Goal: Task Accomplishment & Management: Manage account settings

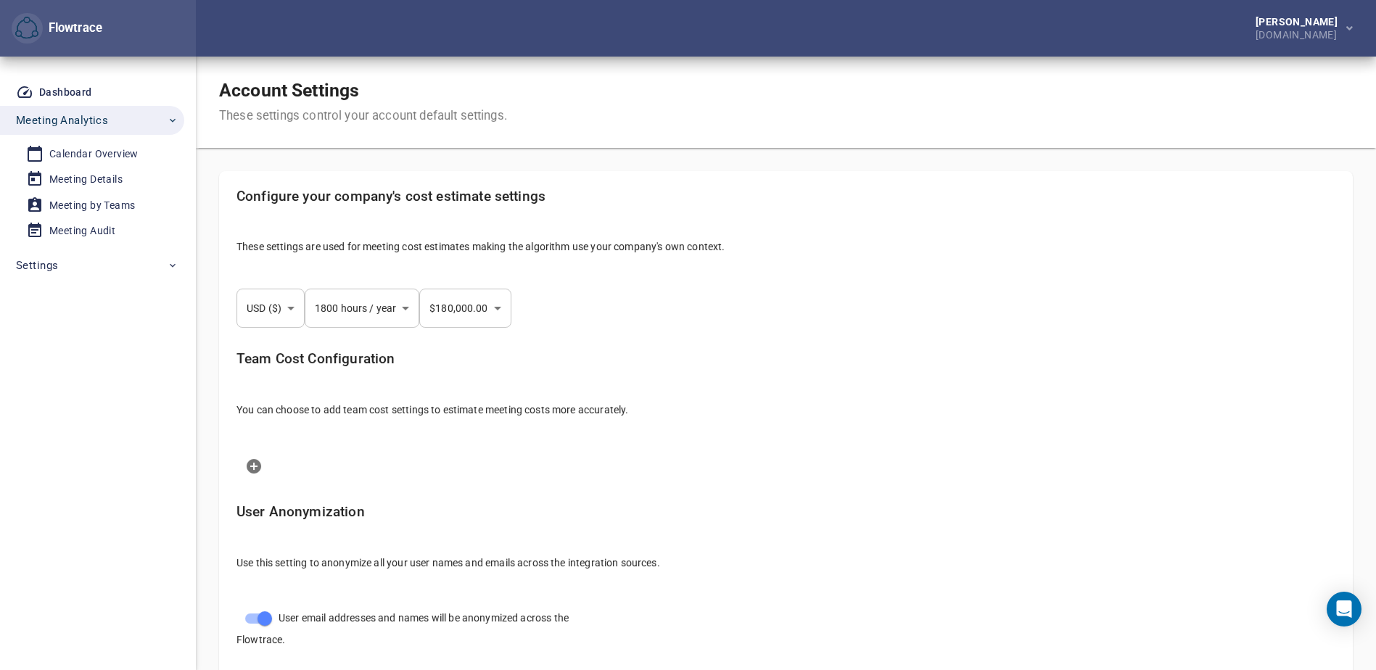
select select "***"
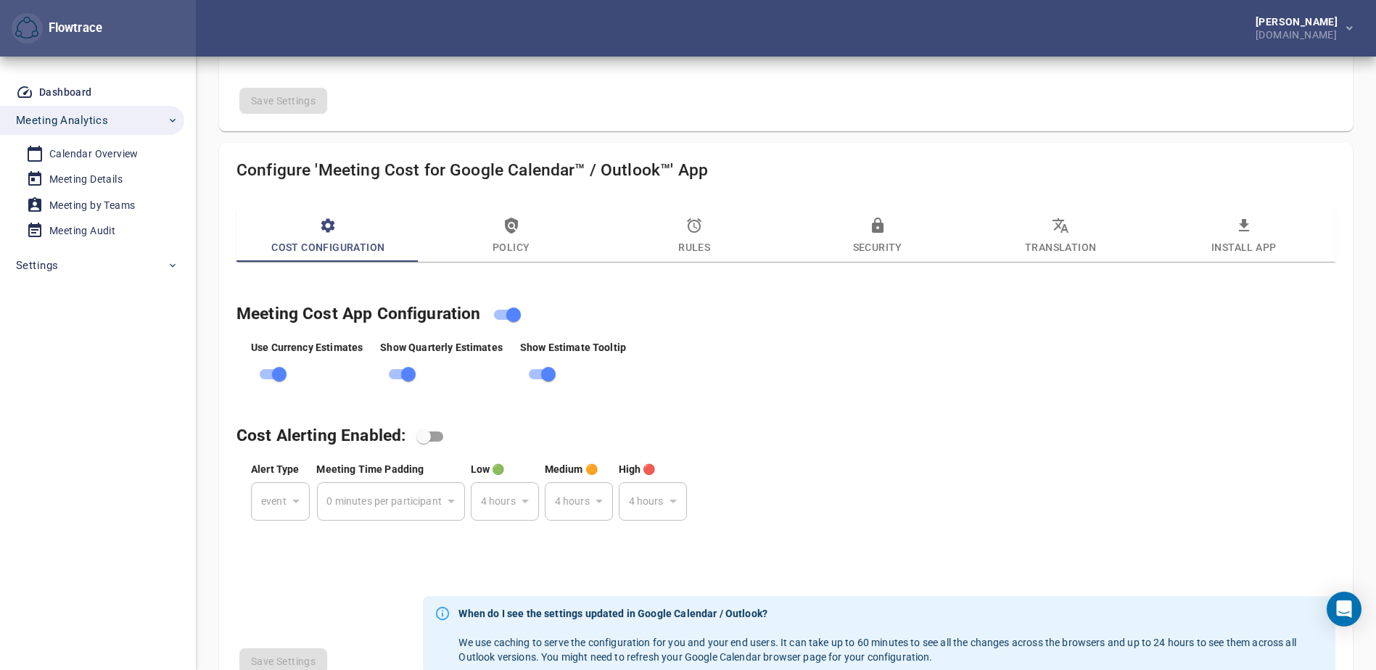
scroll to position [667, 0]
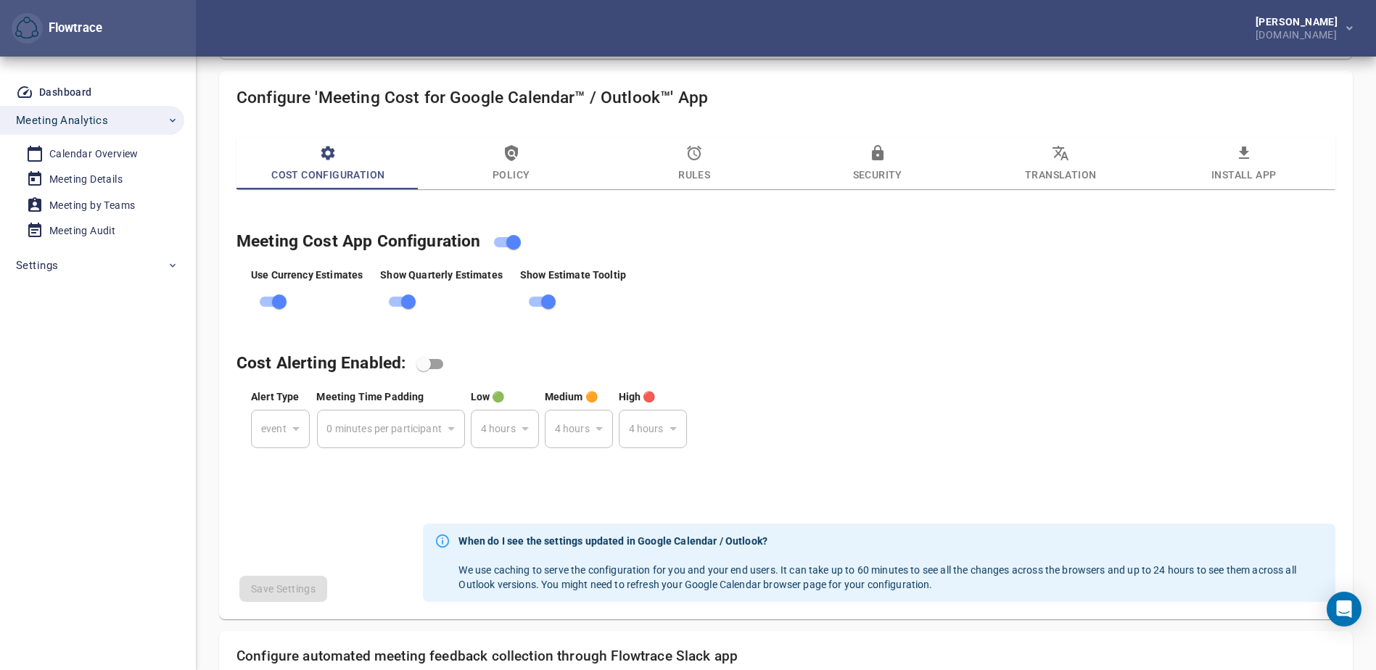
click at [519, 159] on icon "button" at bounding box center [511, 152] width 17 height 17
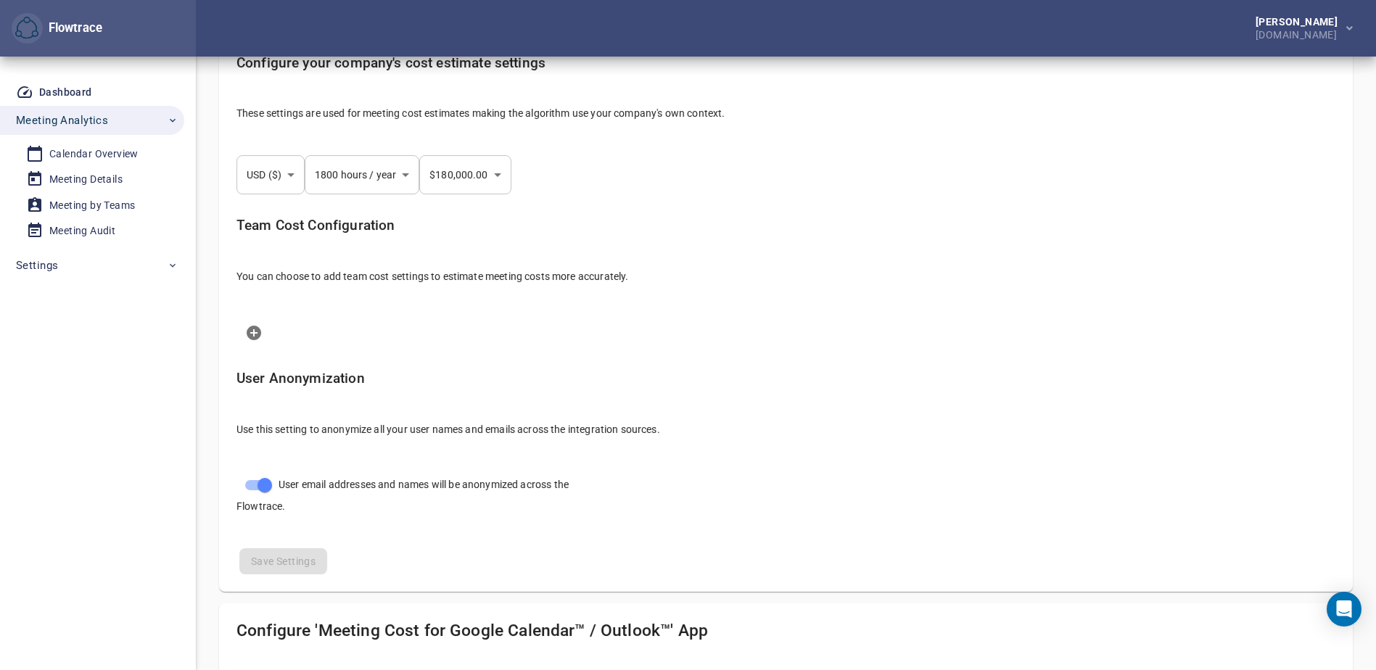
scroll to position [569, 0]
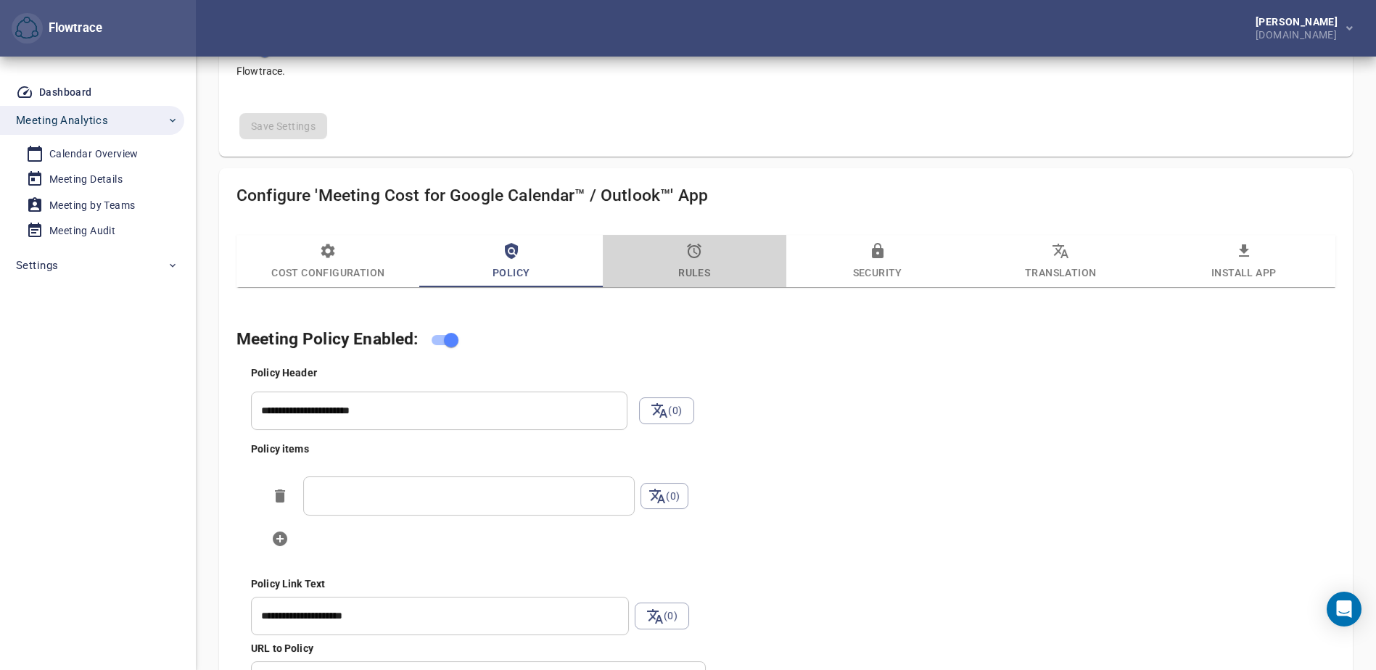
click at [697, 255] on icon "button" at bounding box center [693, 250] width 17 height 17
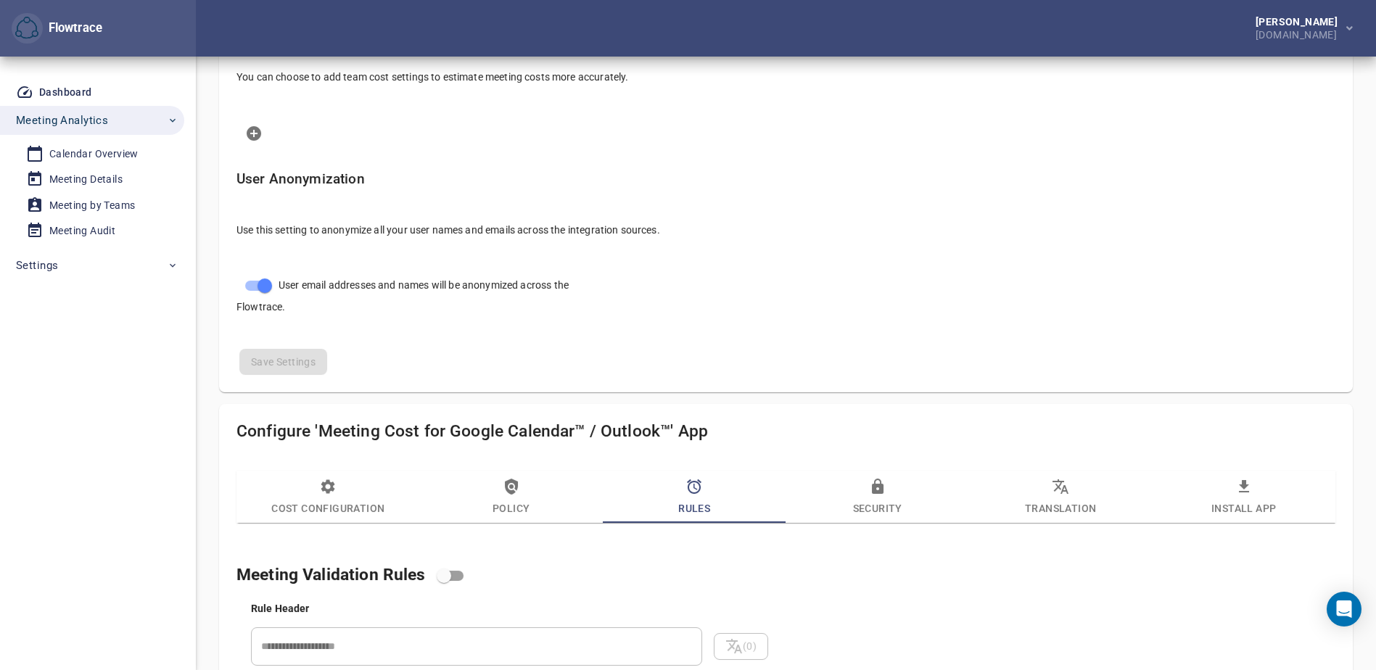
scroll to position [551, 0]
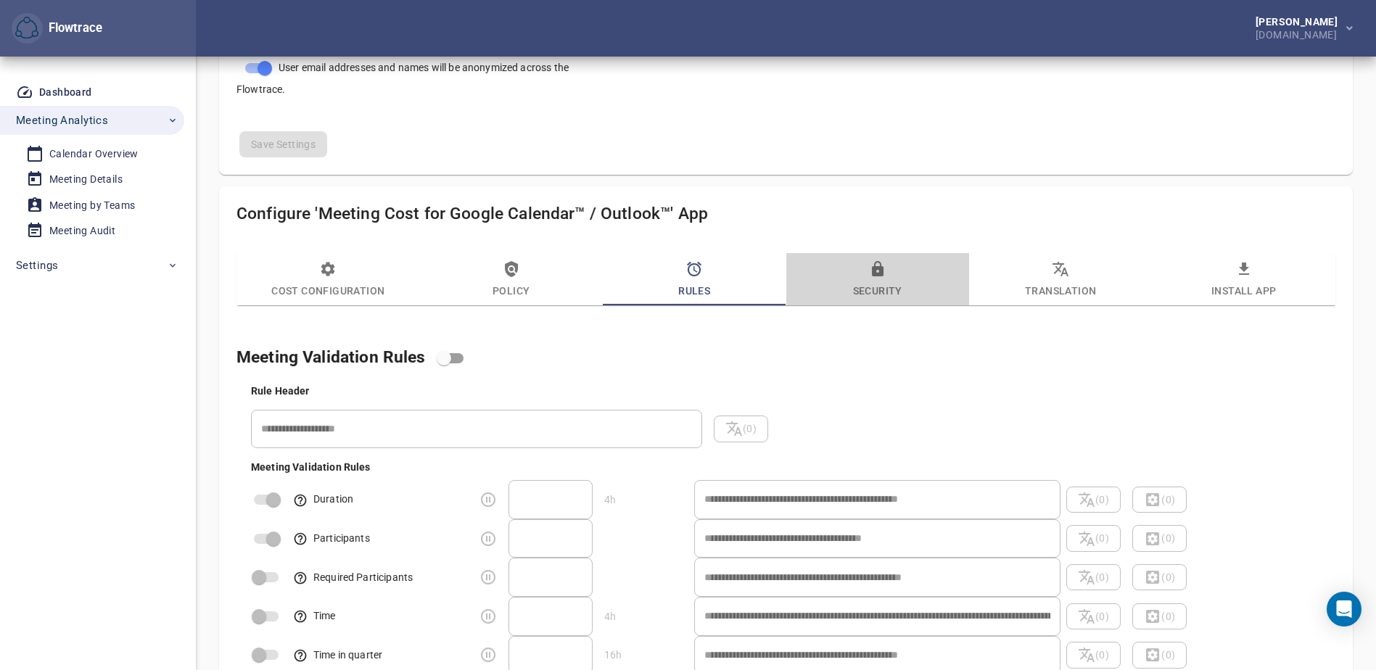
click at [875, 296] on span "Security" at bounding box center [877, 279] width 165 height 39
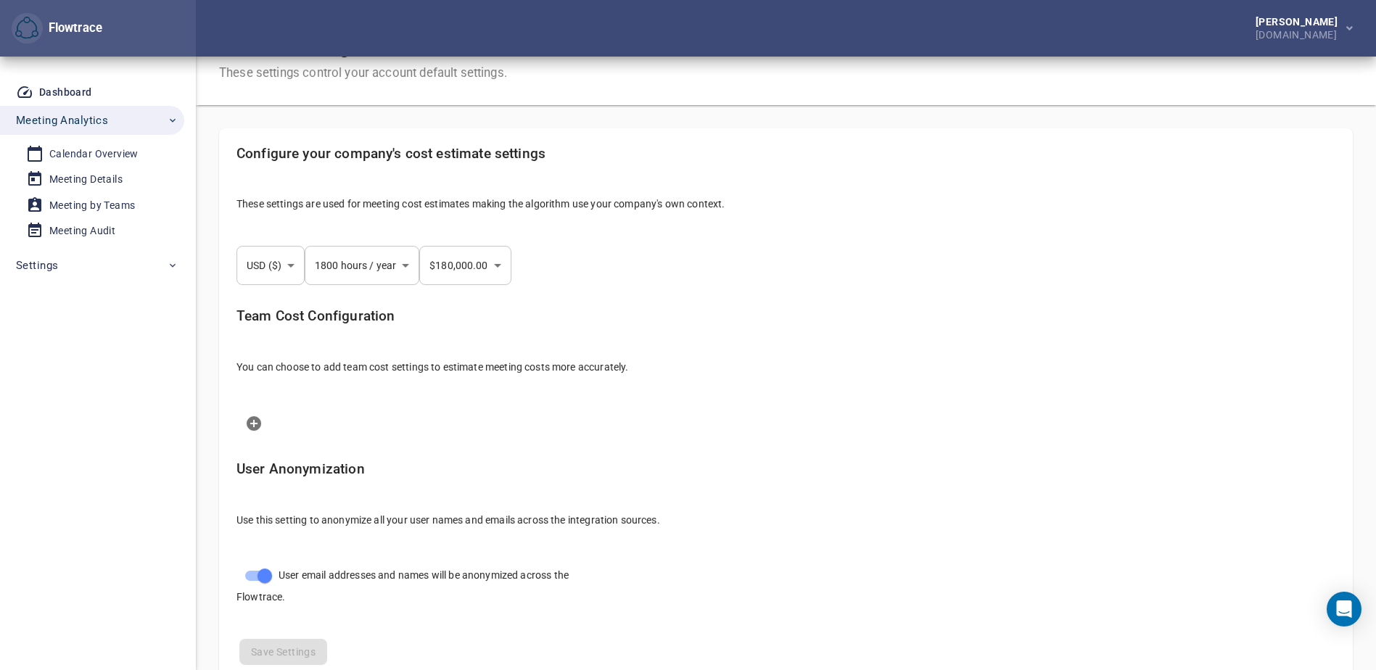
scroll to position [0, 0]
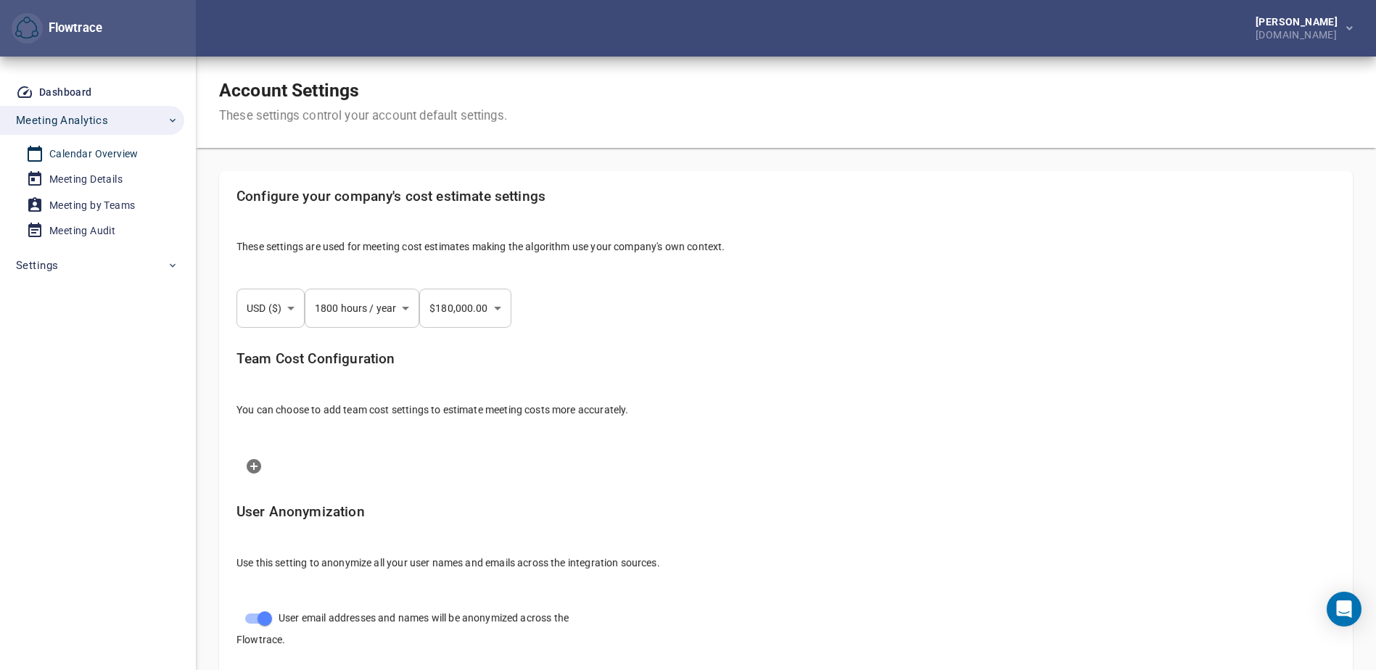
click at [85, 157] on div "Calendar Overview" at bounding box center [93, 154] width 89 height 18
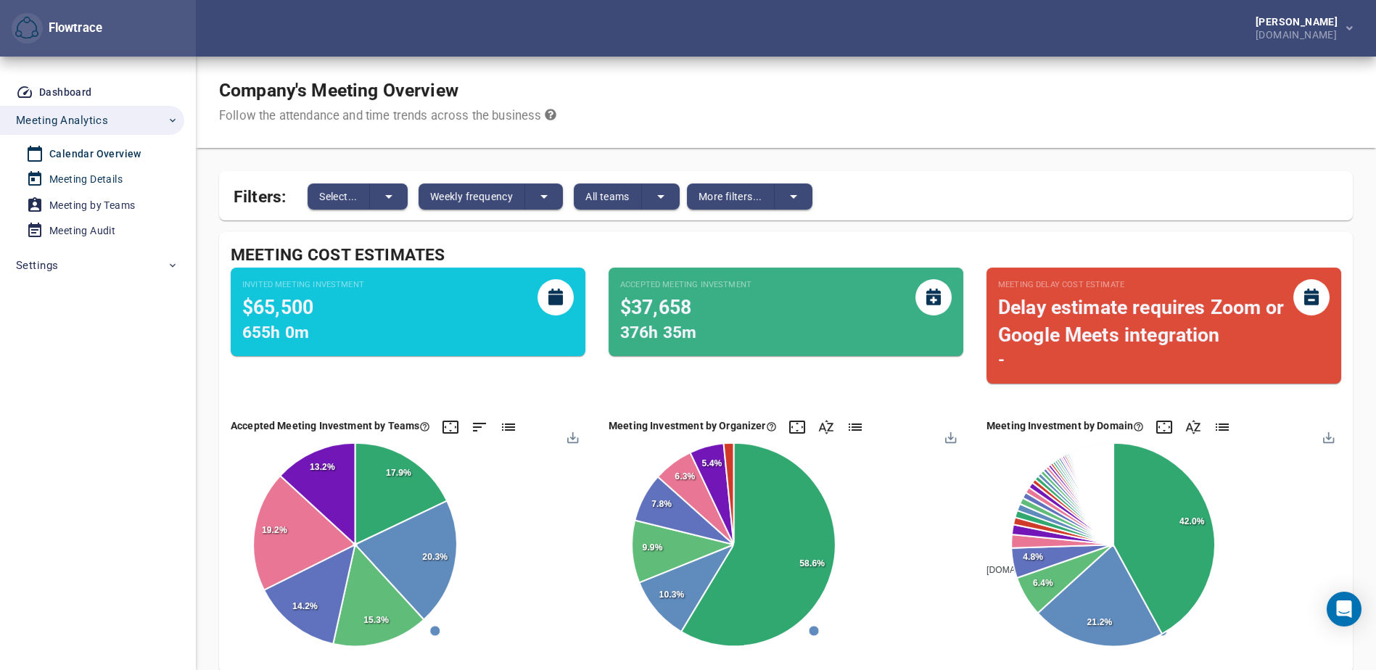
click at [84, 179] on div "Meeting Details" at bounding box center [85, 179] width 73 height 18
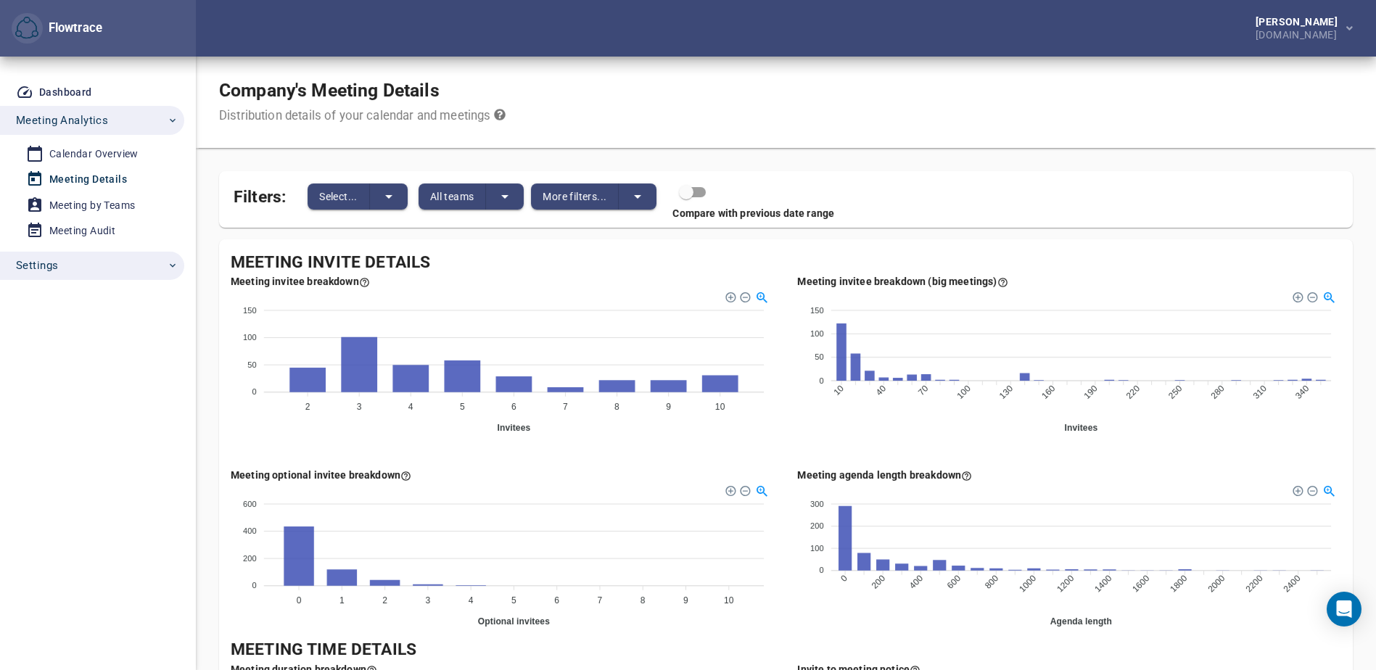
click at [42, 265] on span "Settings" at bounding box center [37, 265] width 42 height 19
click at [75, 319] on div "Surveys" at bounding box center [68, 325] width 38 height 18
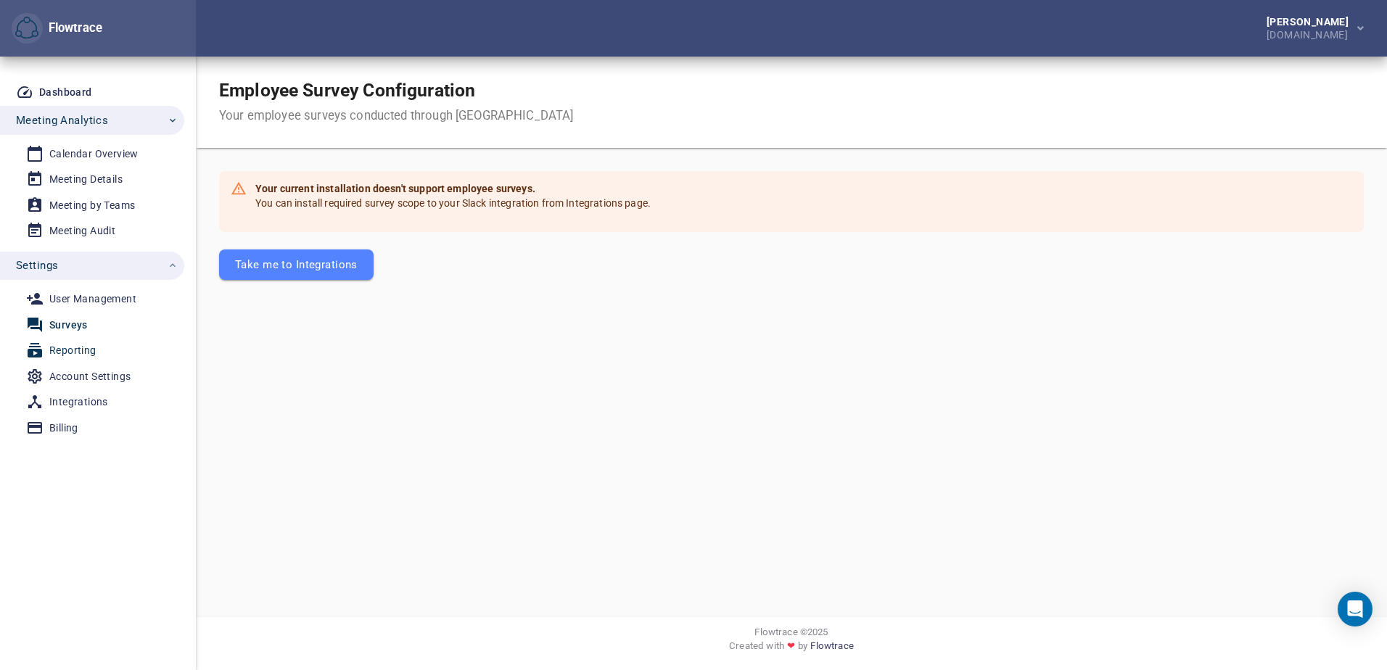
click at [77, 351] on div "Reporting" at bounding box center [72, 351] width 47 height 18
click at [77, 375] on div "Account Settings" at bounding box center [89, 377] width 81 height 18
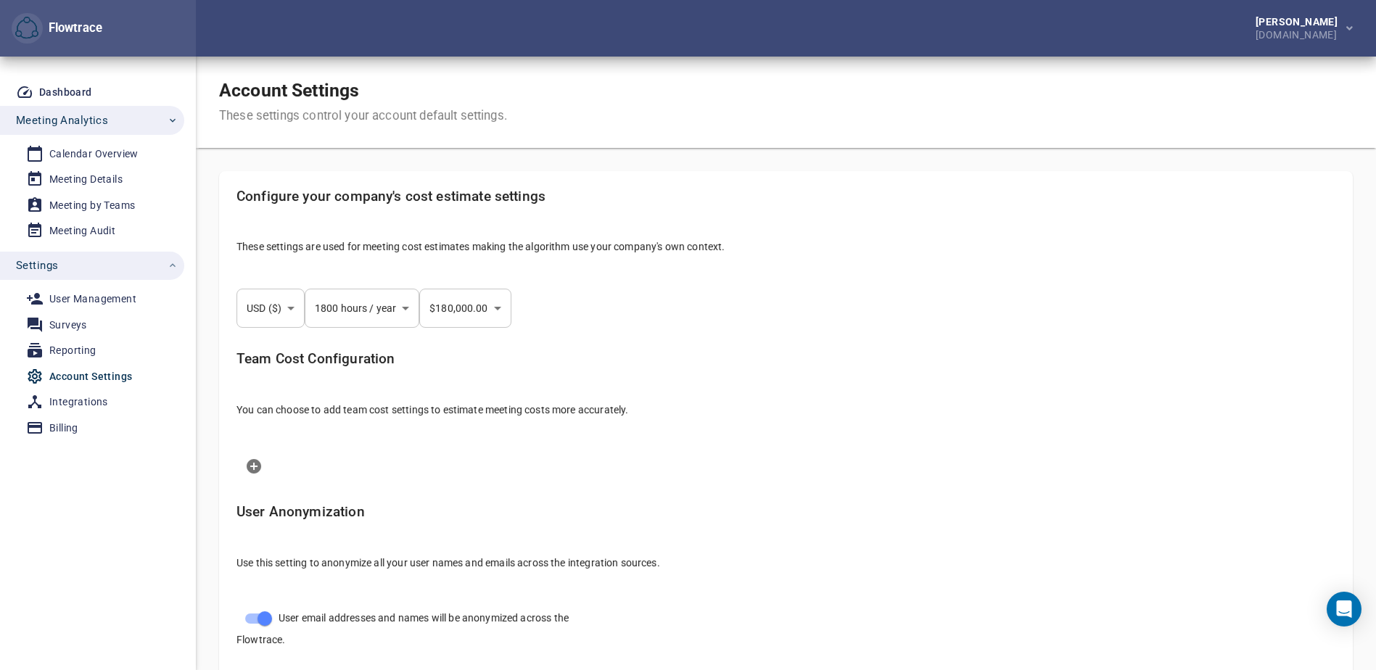
select select "***"
click at [697, 446] on li at bounding box center [786, 466] width 1122 height 41
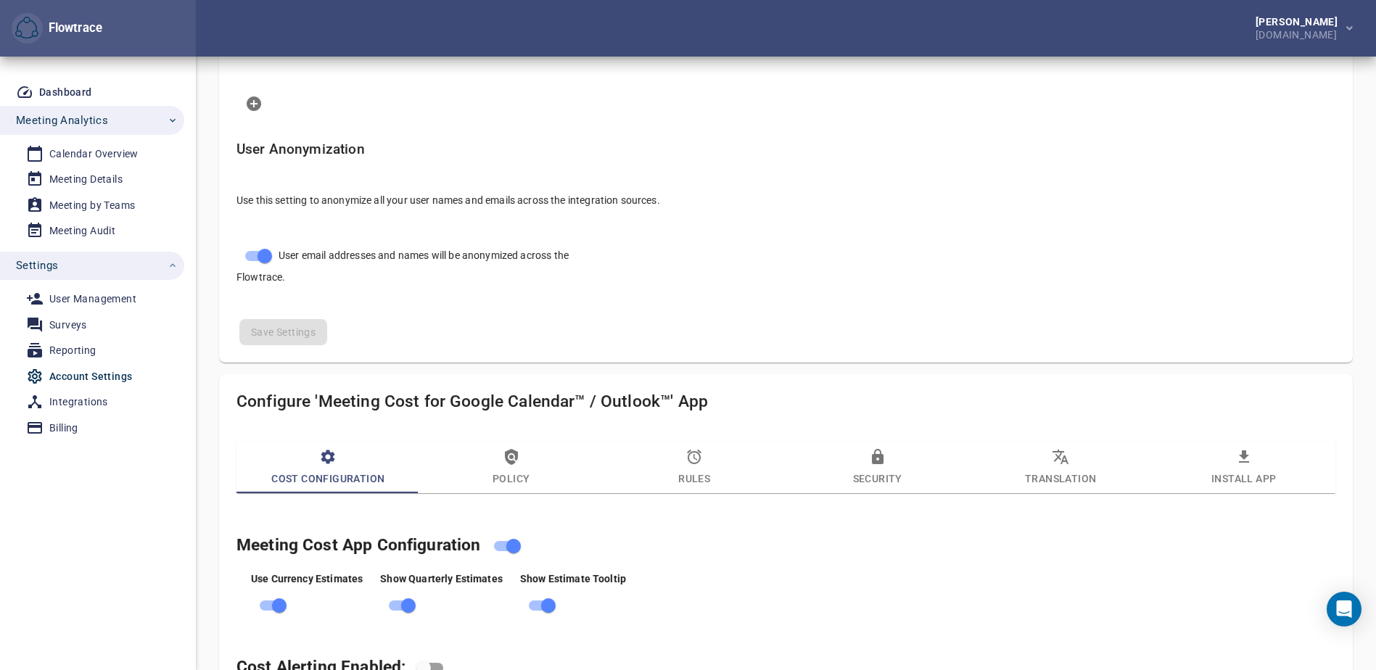
scroll to position [508, 0]
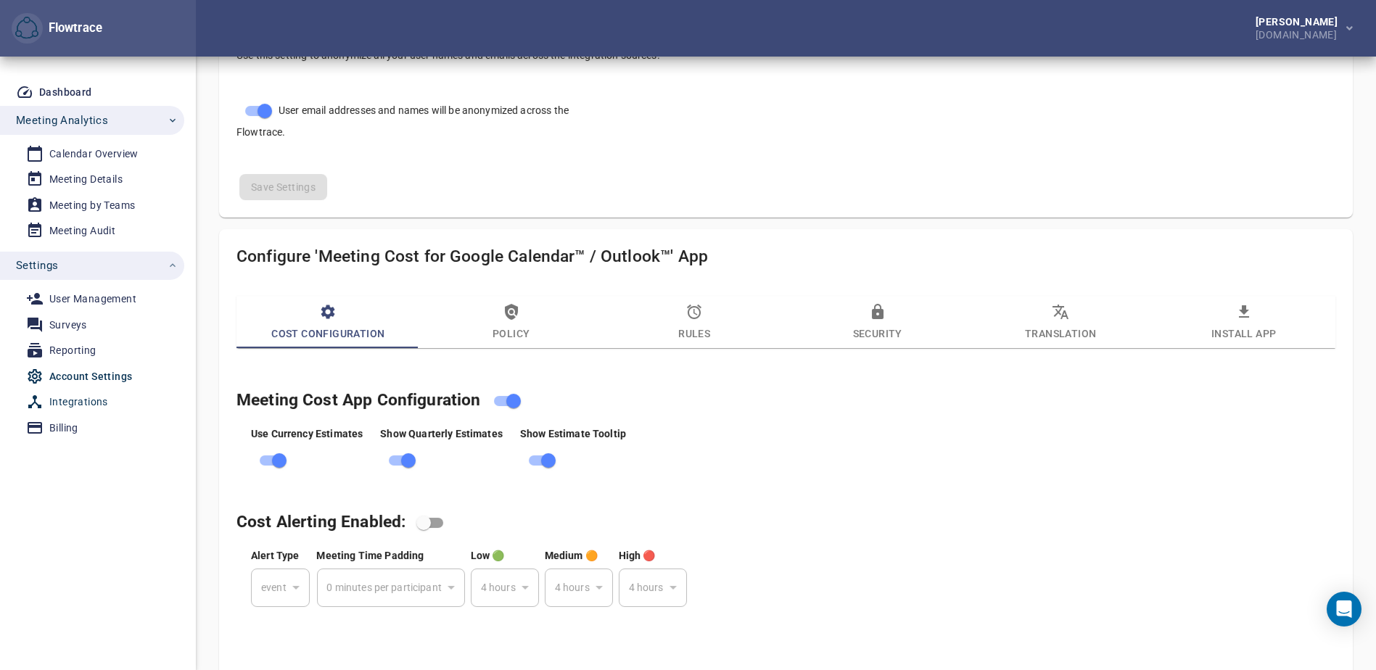
click at [80, 400] on div "Integrations" at bounding box center [78, 402] width 59 height 18
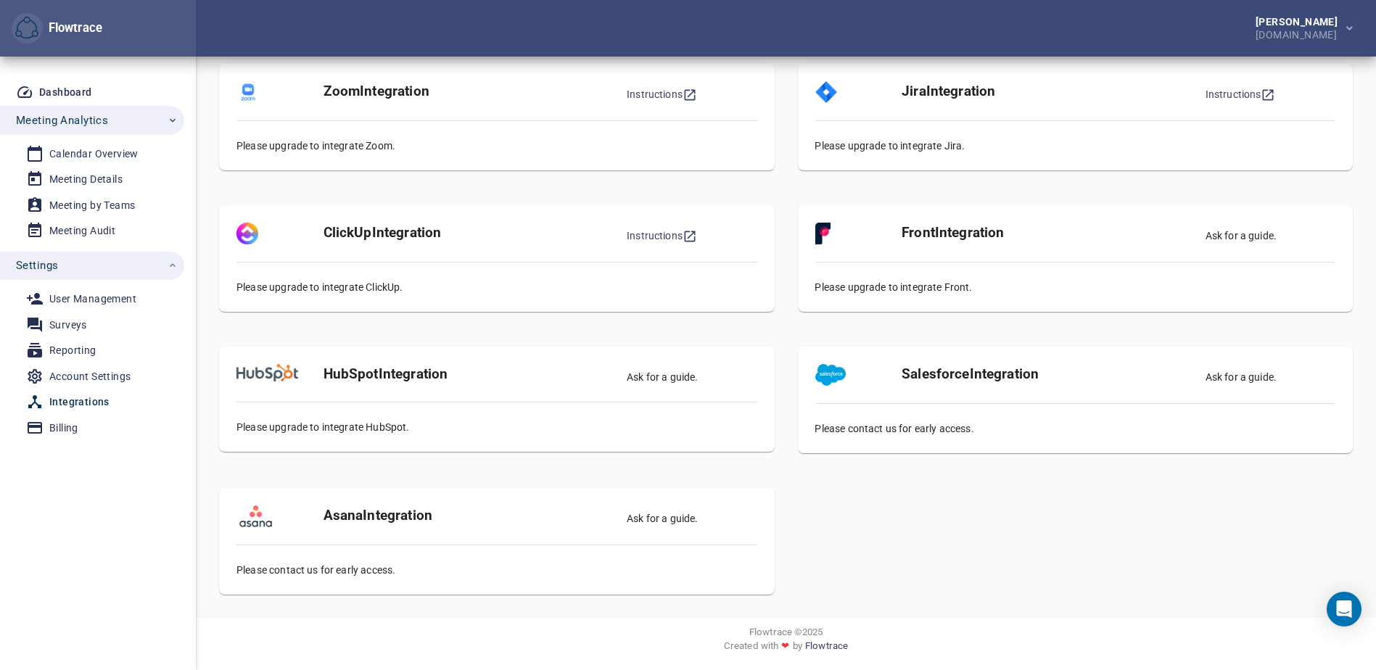
scroll to position [9, 0]
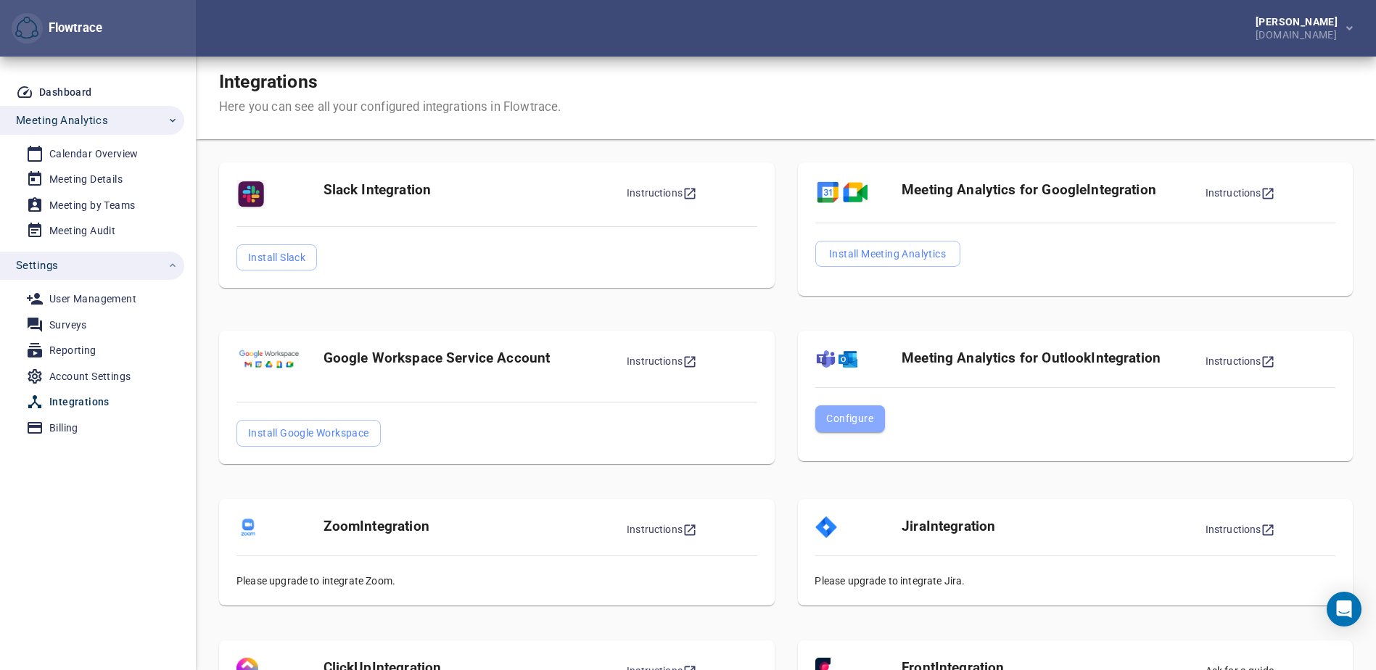
click at [844, 419] on span "Configure" at bounding box center [849, 418] width 47 height 17
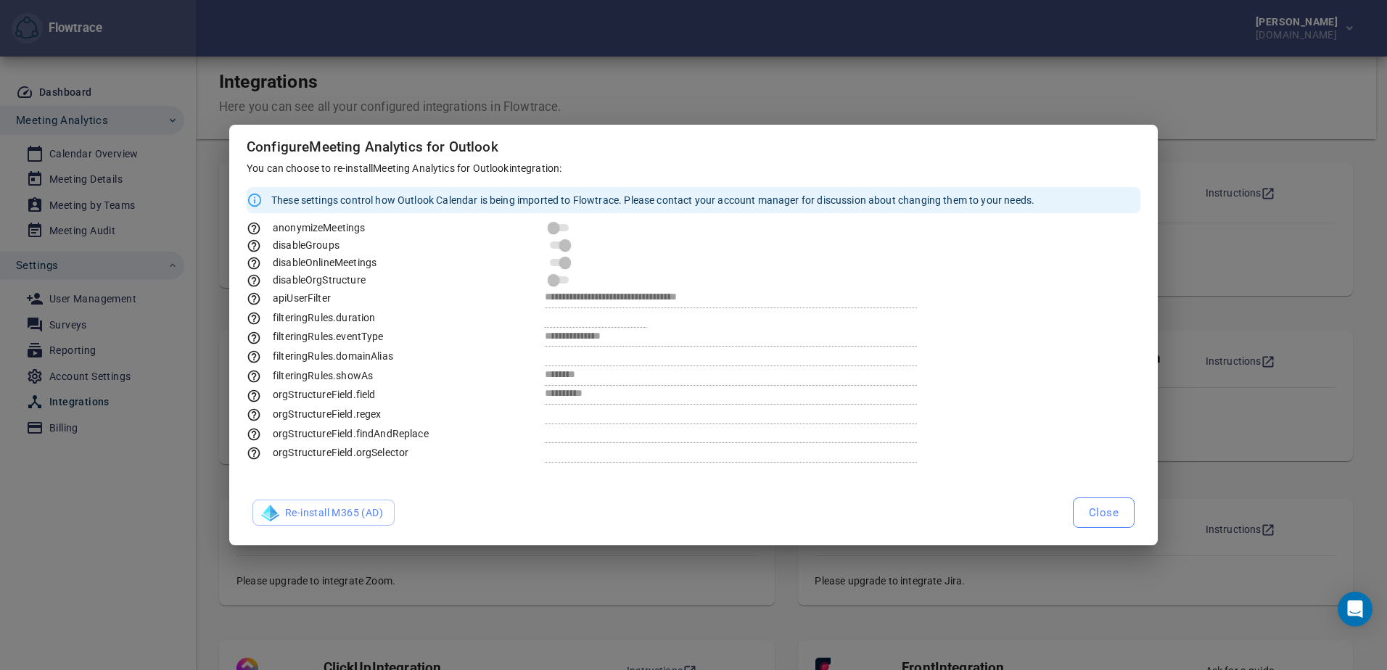
click at [1103, 516] on span "Close" at bounding box center [1104, 512] width 30 height 19
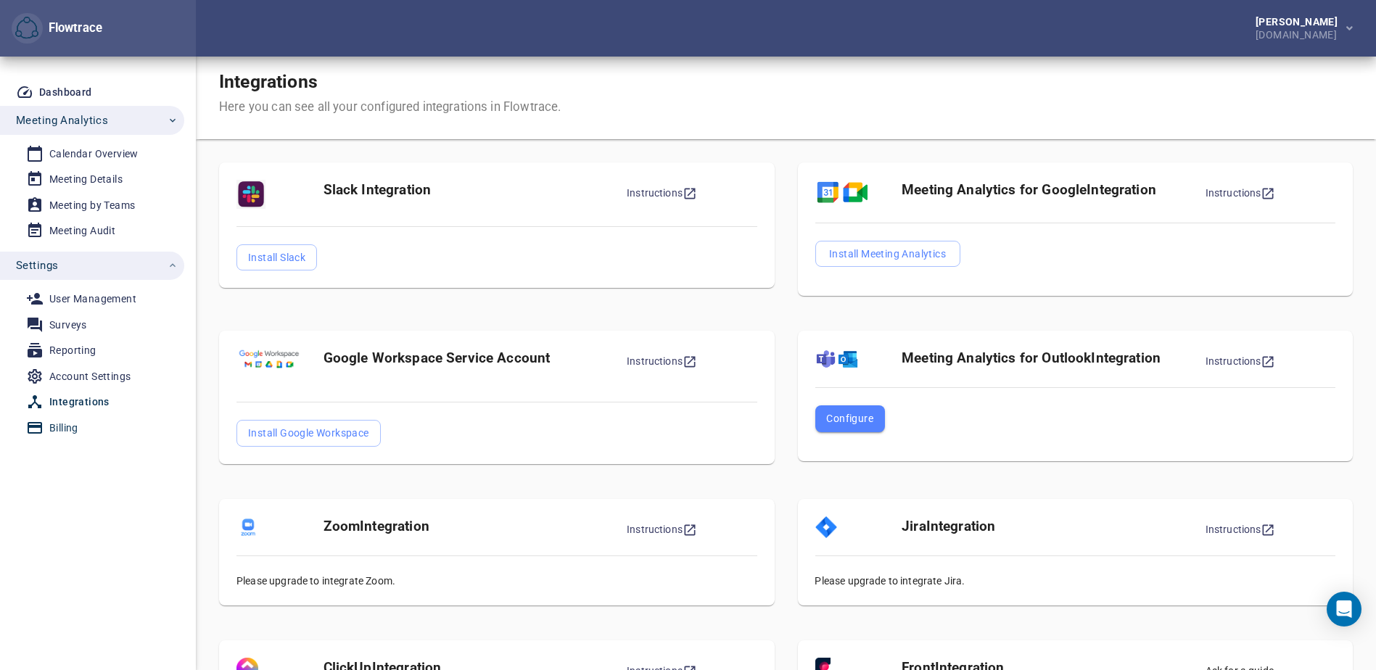
click at [68, 430] on div "Billing" at bounding box center [63, 428] width 29 height 18
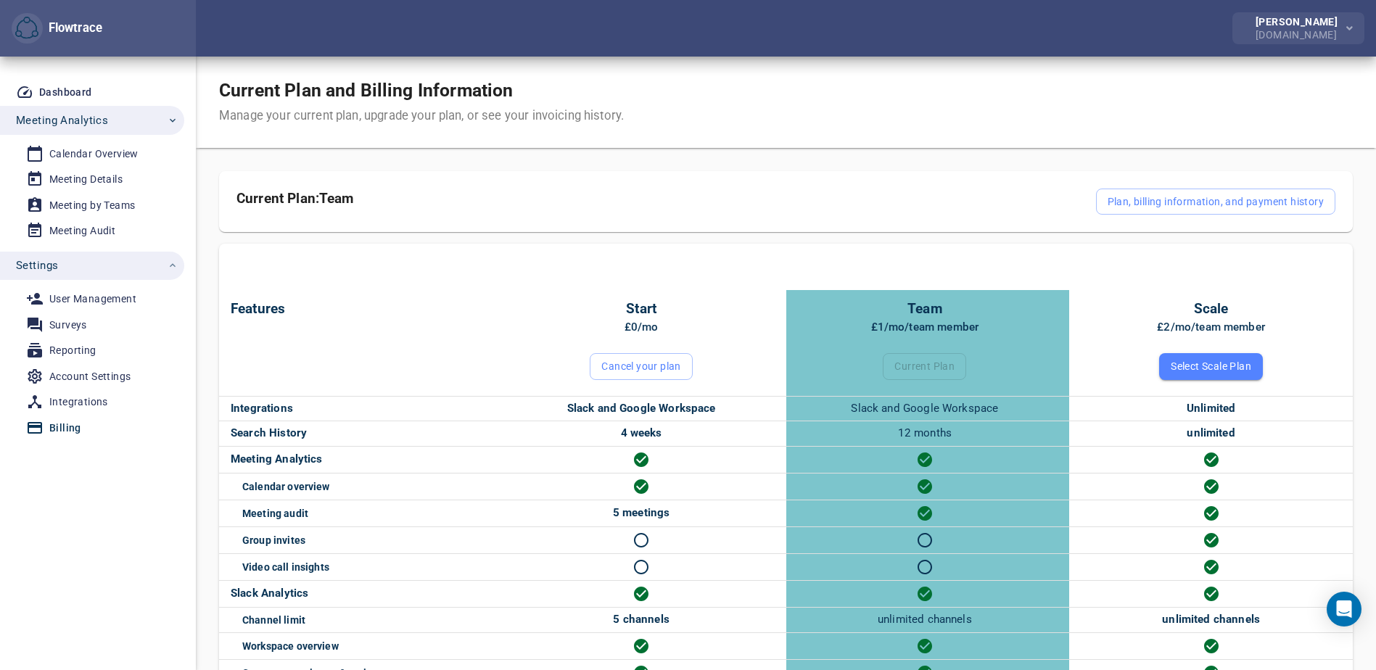
click at [1358, 29] on button "Simmons, Gaither NRG.com" at bounding box center [1298, 28] width 132 height 32
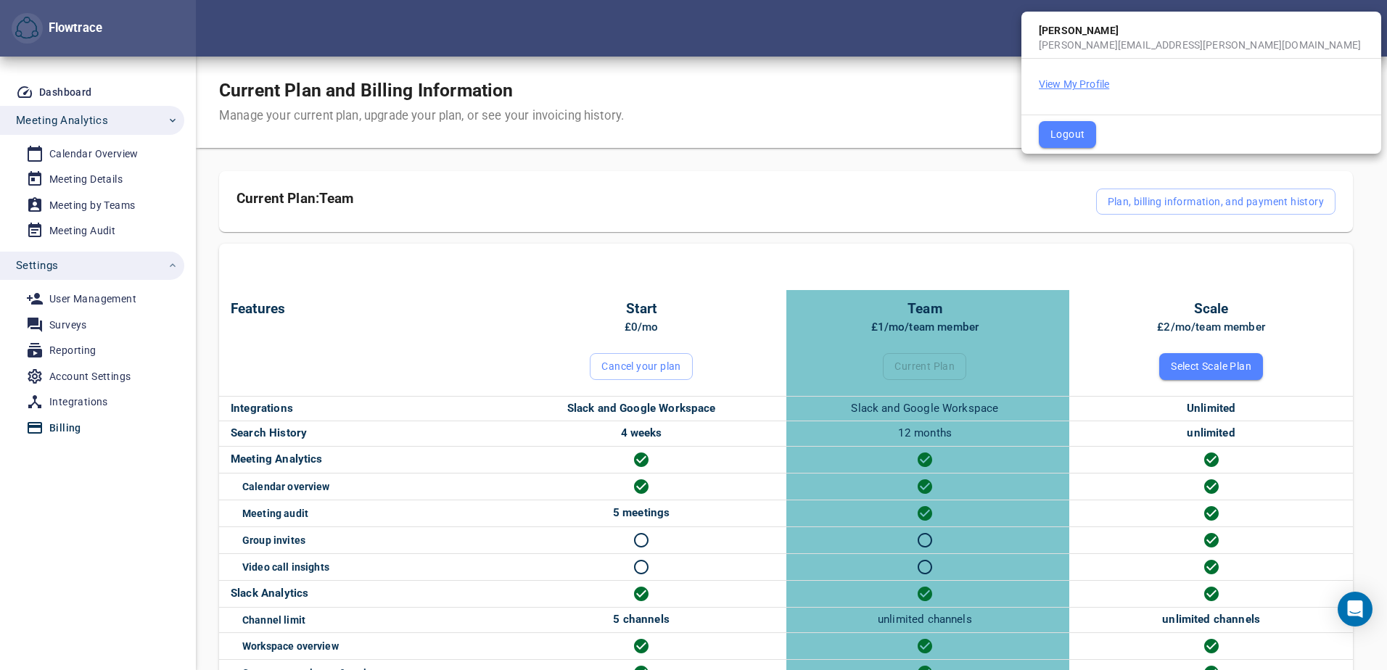
click at [1061, 83] on button "View My Profile" at bounding box center [1074, 84] width 70 height 15
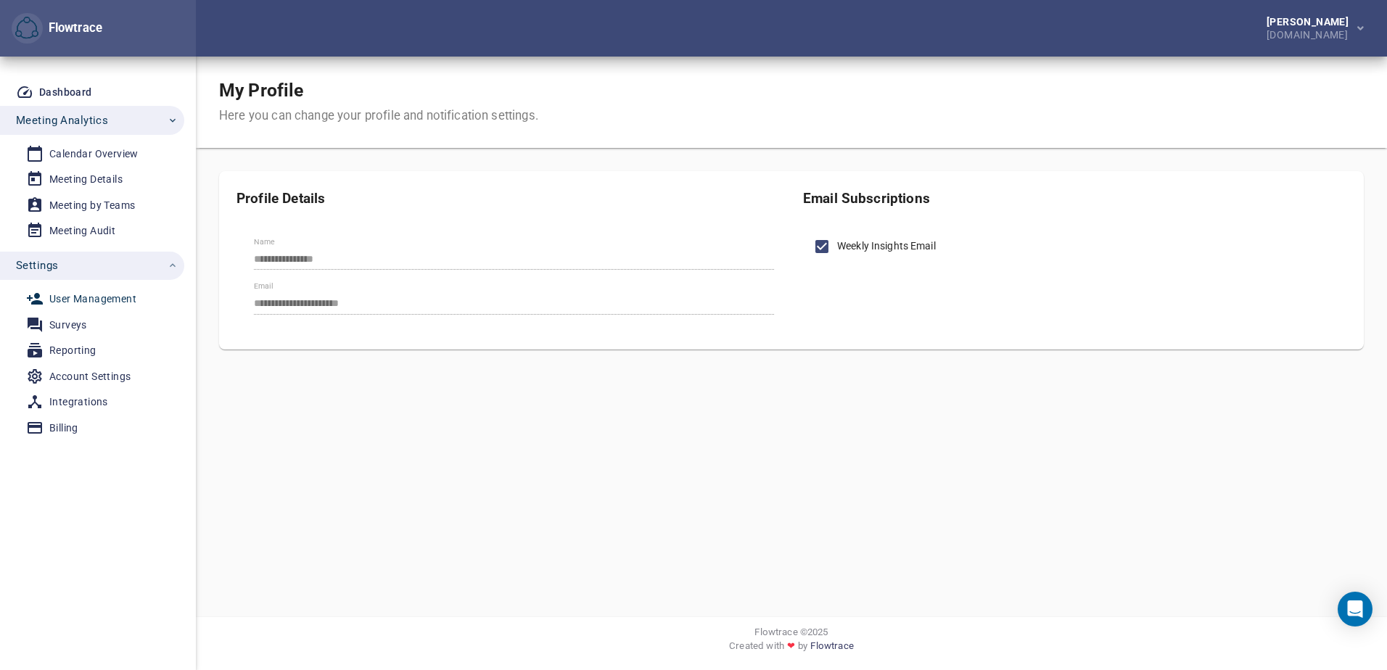
click at [65, 298] on div "User Management" at bounding box center [92, 299] width 87 height 18
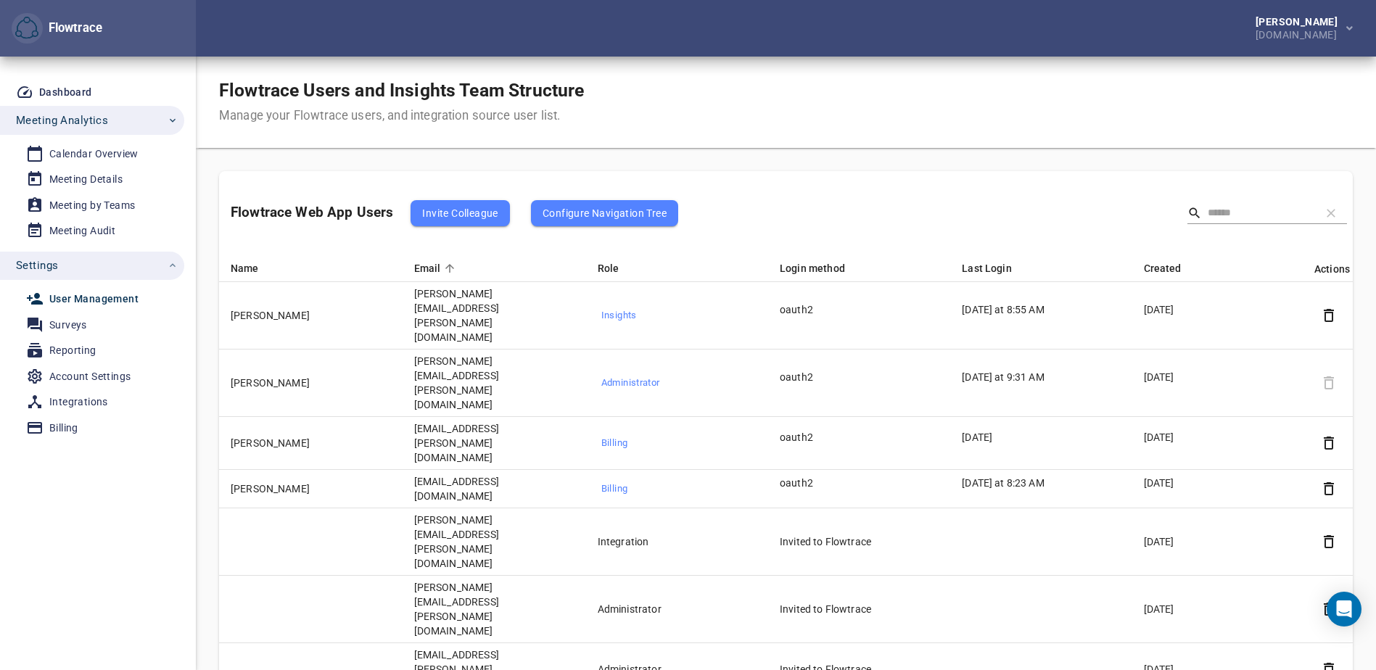
click at [258, 417] on td "Tippitt, Kalim" at bounding box center [311, 443] width 184 height 53
drag, startPoint x: 255, startPoint y: 368, endPoint x: 266, endPoint y: 371, distance: 11.3
click at [266, 417] on td "Tippitt, Kalim" at bounding box center [311, 443] width 184 height 53
click at [265, 417] on td "Tippitt, Kalim" at bounding box center [311, 443] width 184 height 53
click at [476, 417] on td "Kalim.Tippitt@nrg.com" at bounding box center [495, 443] width 184 height 53
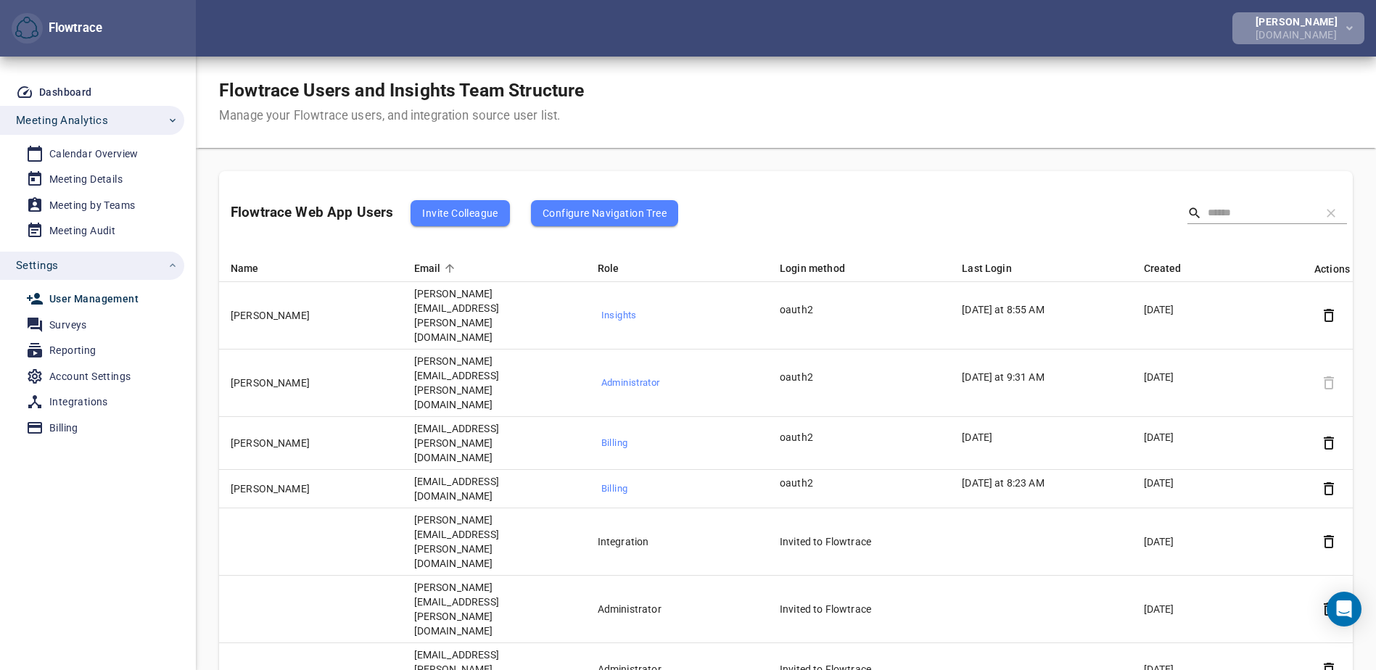
click at [1293, 22] on div "[PERSON_NAME]" at bounding box center [1300, 22] width 88 height 10
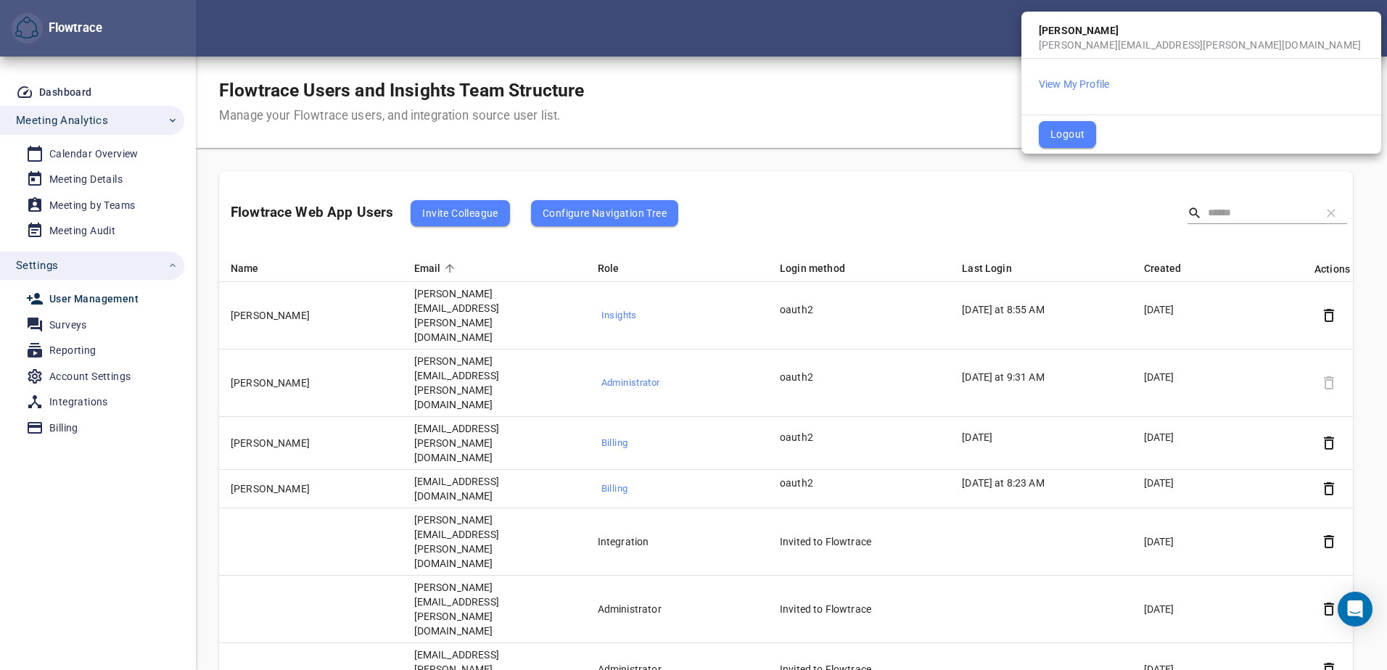
click at [857, 71] on div at bounding box center [693, 335] width 1387 height 670
